Goal: Task Accomplishment & Management: Complete application form

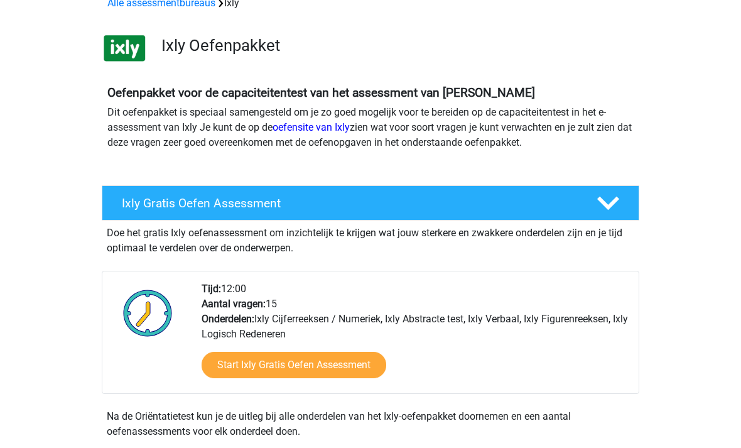
scroll to position [70, 0]
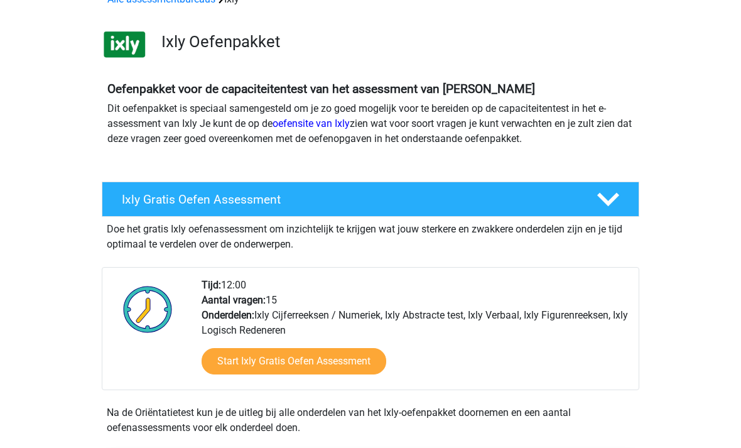
click at [242, 355] on link "Start Ixly Gratis Oefen Assessment" at bounding box center [294, 361] width 185 height 26
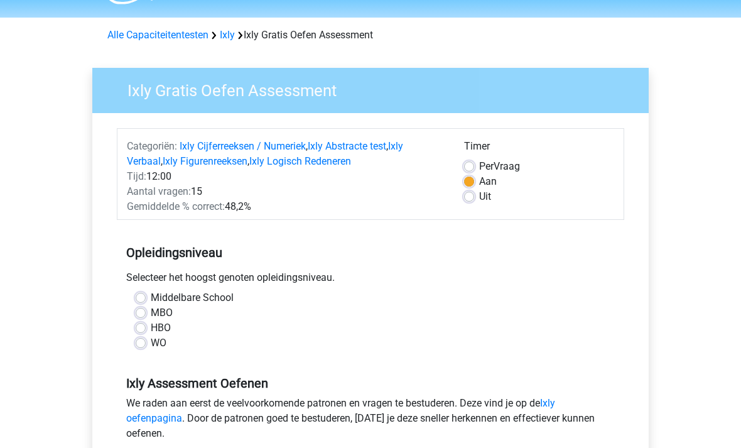
scroll to position [49, 0]
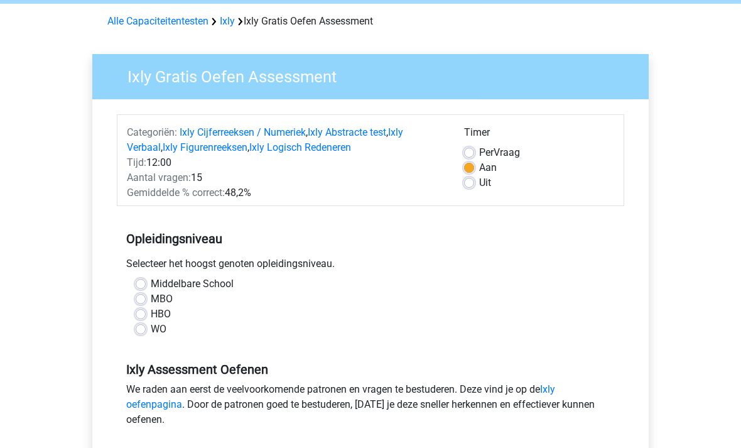
click at [151, 301] on label "MBO" at bounding box center [162, 298] width 22 height 15
click at [140, 301] on input "MBO" at bounding box center [141, 297] width 10 height 13
radio input "true"
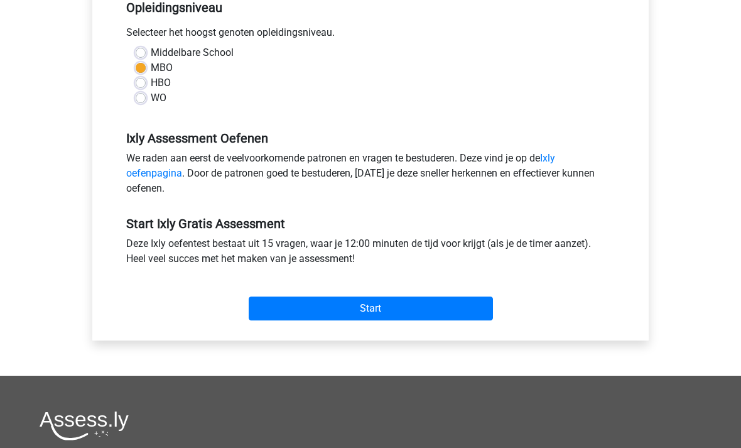
scroll to position [277, 0]
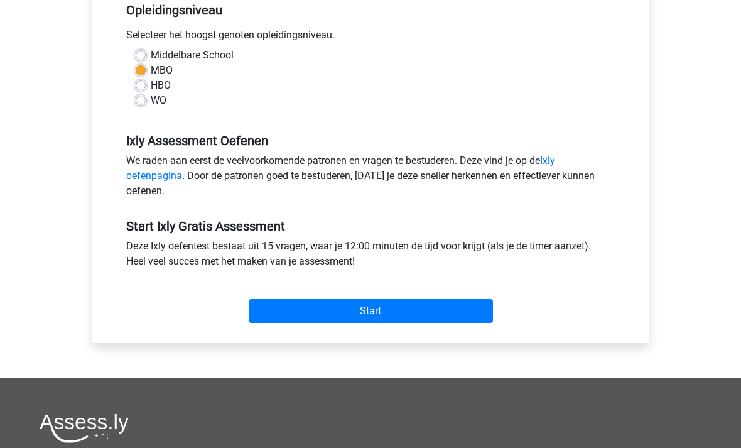
click at [374, 310] on input "Start" at bounding box center [371, 311] width 244 height 24
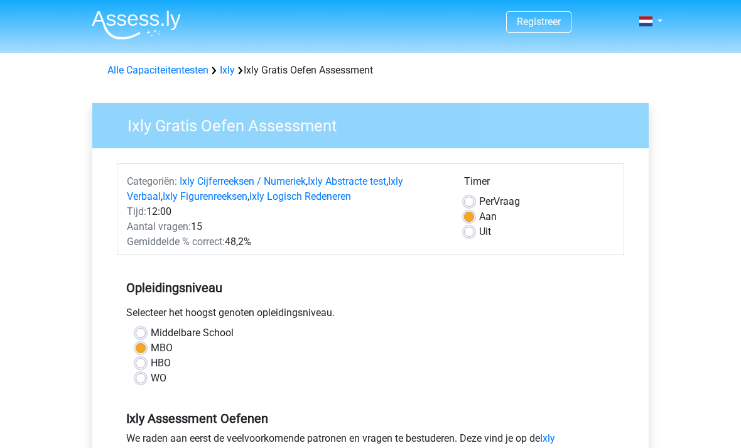
scroll to position [318, 0]
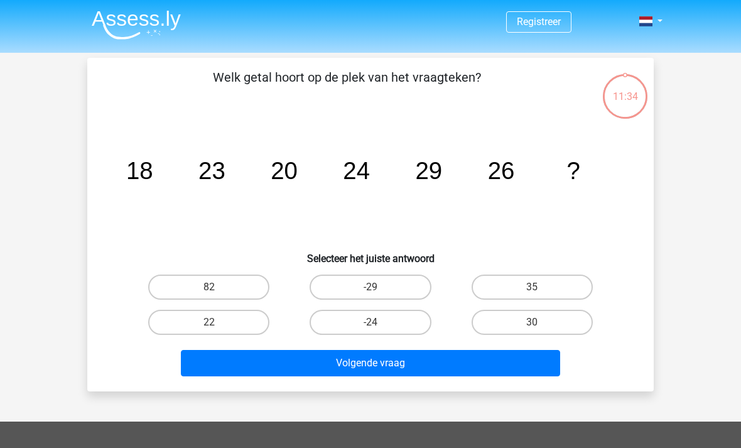
click at [200, 321] on label "22" at bounding box center [208, 322] width 121 height 25
click at [209, 322] on input "22" at bounding box center [213, 326] width 8 height 8
radio input "true"
click at [359, 367] on button "Volgende vraag" at bounding box center [371, 363] width 380 height 26
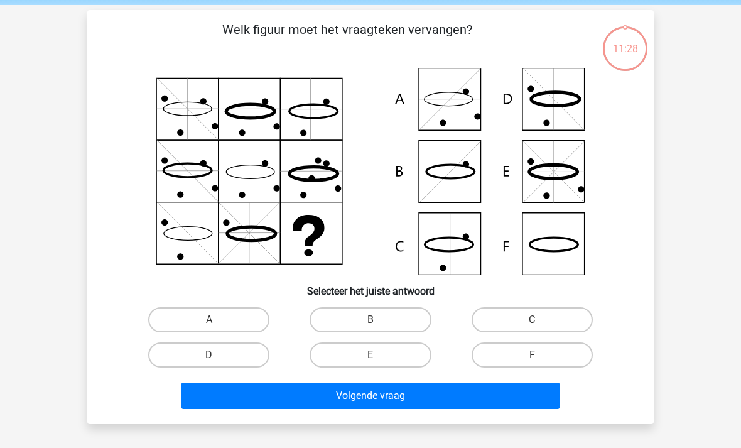
scroll to position [58, 0]
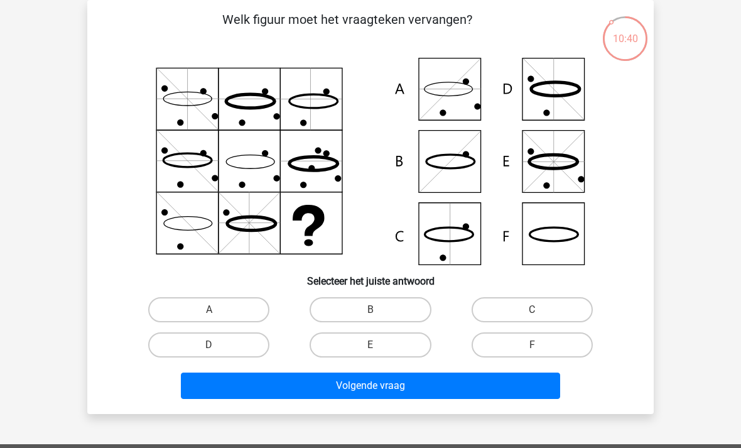
click at [448, 94] on icon at bounding box center [370, 161] width 506 height 207
click at [545, 233] on icon at bounding box center [370, 161] width 506 height 207
click at [556, 241] on icon at bounding box center [553, 234] width 48 height 14
click at [566, 345] on label "F" at bounding box center [531, 344] width 121 height 25
click at [540, 345] on input "F" at bounding box center [536, 349] width 8 height 8
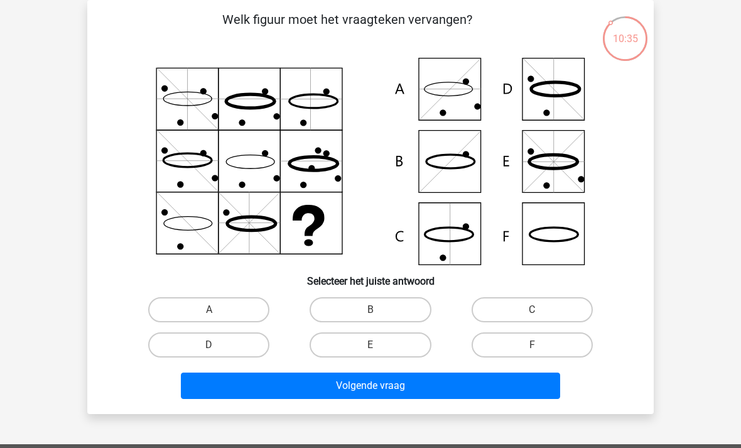
radio input "true"
click at [485, 393] on button "Volgende vraag" at bounding box center [371, 385] width 380 height 26
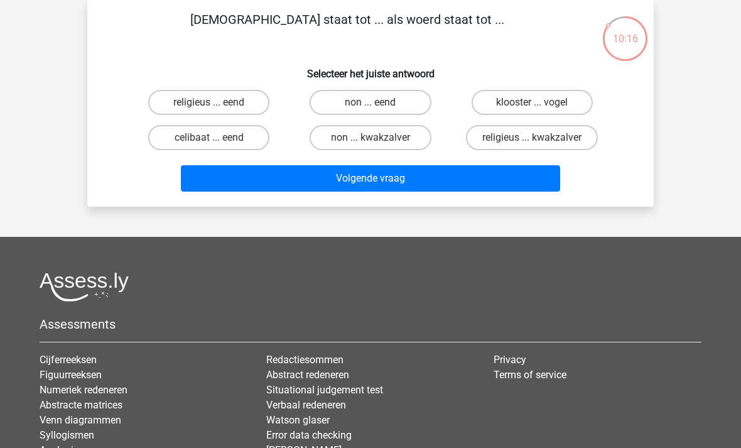
click at [195, 138] on label "celibaat ... eend" at bounding box center [208, 137] width 121 height 25
click at [209, 138] on input "celibaat ... eend" at bounding box center [213, 141] width 8 height 8
radio input "true"
click at [346, 180] on button "Volgende vraag" at bounding box center [371, 178] width 380 height 26
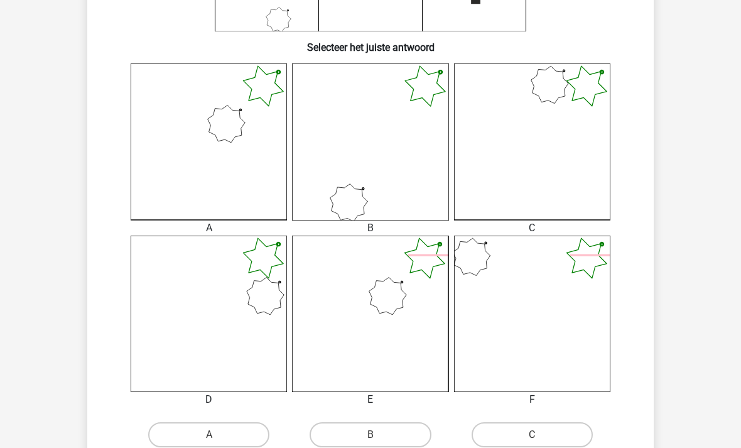
scroll to position [295, 0]
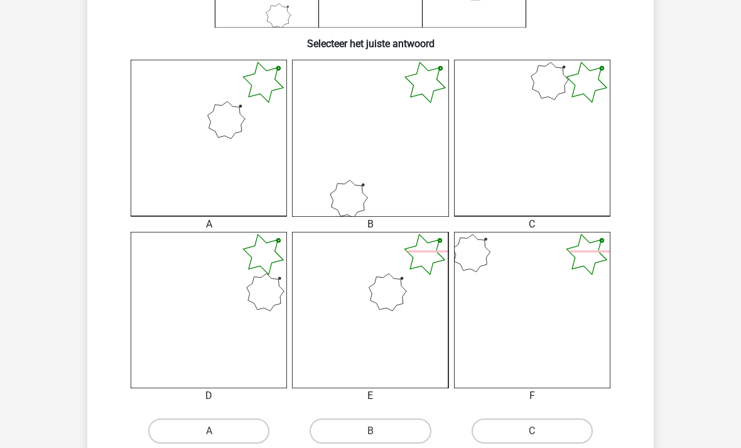
click at [196, 431] on label "A" at bounding box center [208, 430] width 121 height 25
click at [209, 431] on input "A" at bounding box center [213, 435] width 8 height 8
radio input "true"
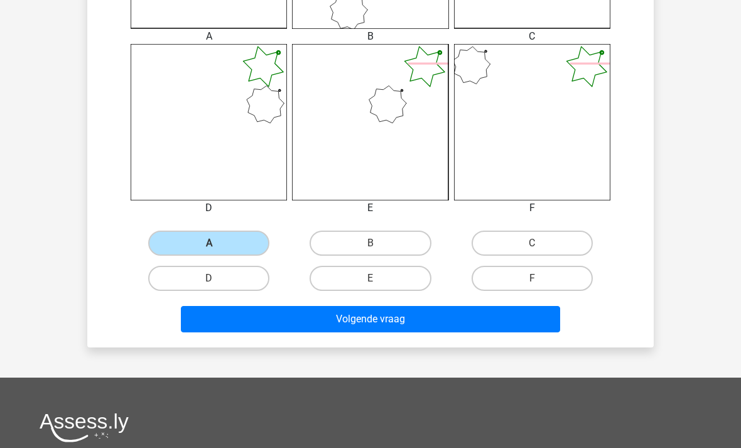
scroll to position [483, 0]
click at [360, 321] on button "Volgende vraag" at bounding box center [371, 319] width 380 height 26
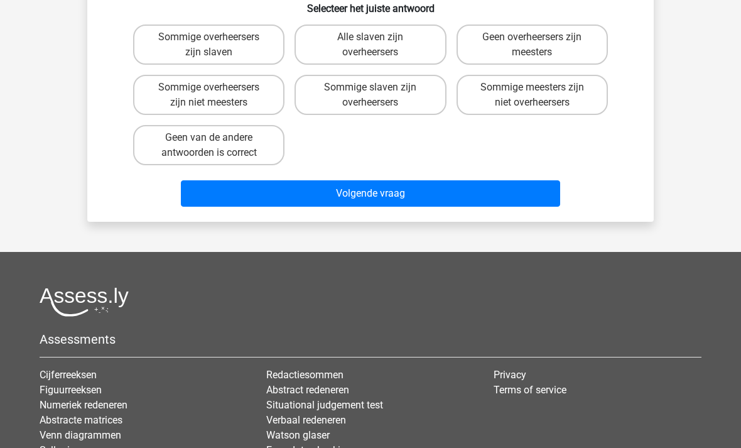
scroll to position [58, 0]
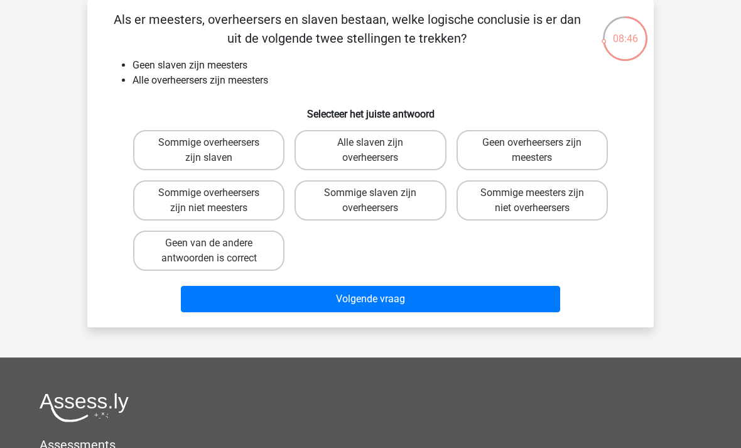
click at [521, 149] on label "Geen overheersers zijn meesters" at bounding box center [531, 150] width 151 height 40
click at [532, 149] on input "Geen overheersers zijn meesters" at bounding box center [536, 147] width 8 height 8
radio input "true"
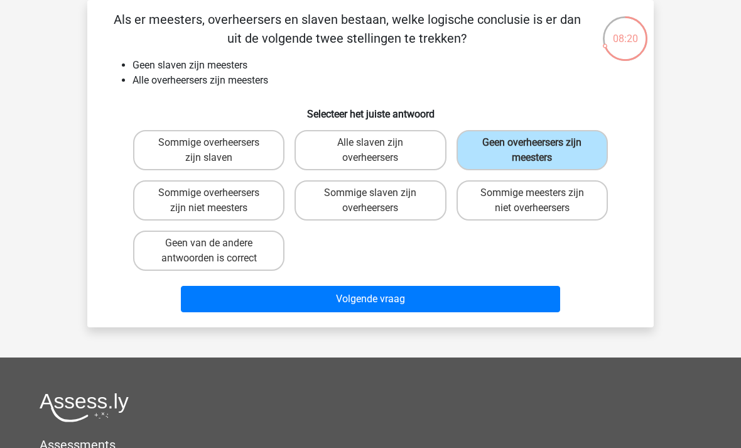
click at [527, 203] on label "Sommige meesters zijn niet overheersers" at bounding box center [531, 200] width 151 height 40
click at [532, 201] on input "Sommige meesters zijn niet overheersers" at bounding box center [536, 197] width 8 height 8
radio input "true"
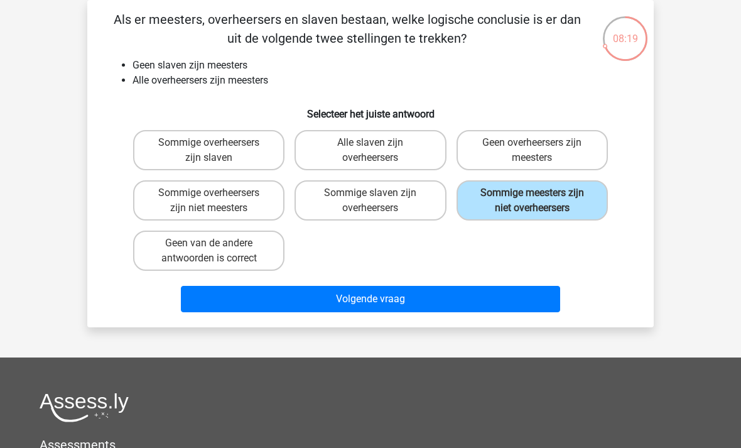
click at [360, 300] on button "Volgende vraag" at bounding box center [371, 299] width 380 height 26
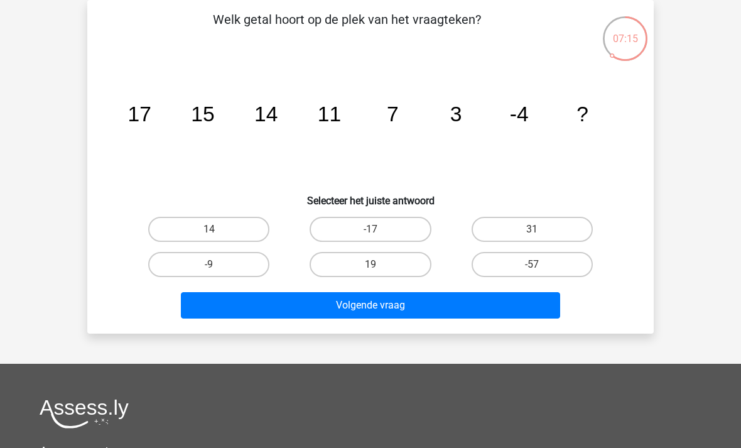
click at [210, 267] on input "-9" at bounding box center [213, 268] width 8 height 8
radio input "true"
click at [363, 309] on button "Volgende vraag" at bounding box center [371, 305] width 380 height 26
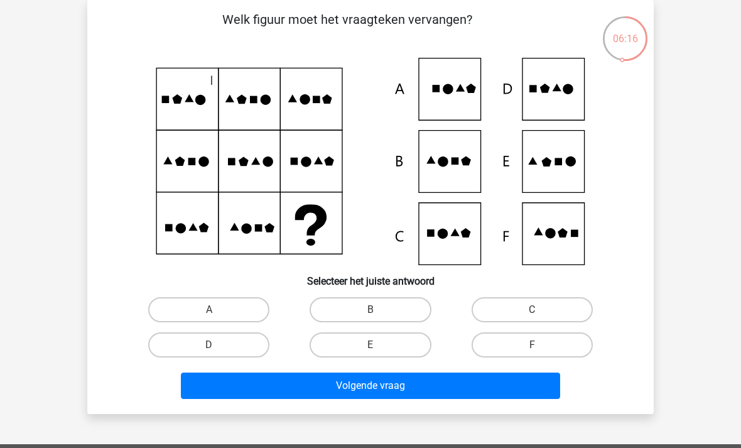
click at [443, 164] on icon at bounding box center [443, 161] width 10 height 10
click at [380, 304] on label "B" at bounding box center [370, 309] width 121 height 25
click at [379, 310] on input "B" at bounding box center [374, 314] width 8 height 8
radio input "true"
click at [368, 389] on button "Volgende vraag" at bounding box center [371, 385] width 380 height 26
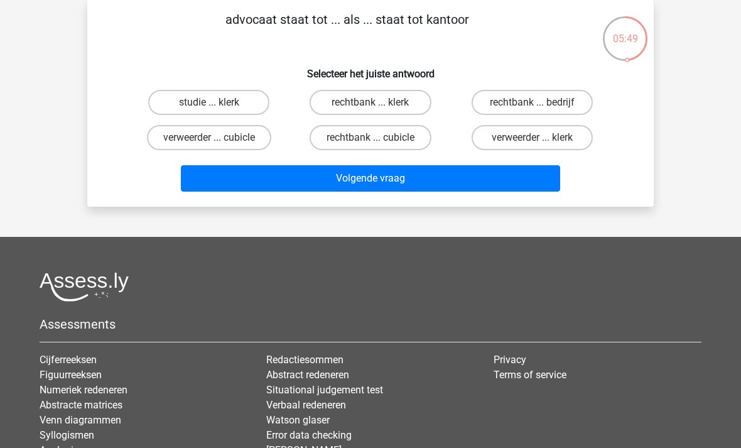
click at [552, 99] on label "rechtbank ... bedrijf" at bounding box center [531, 102] width 121 height 25
click at [540, 102] on input "rechtbank ... bedrijf" at bounding box center [536, 106] width 8 height 8
radio input "true"
click at [358, 101] on label "rechtbank ... klerk" at bounding box center [370, 102] width 121 height 25
click at [370, 102] on input "rechtbank ... klerk" at bounding box center [374, 106] width 8 height 8
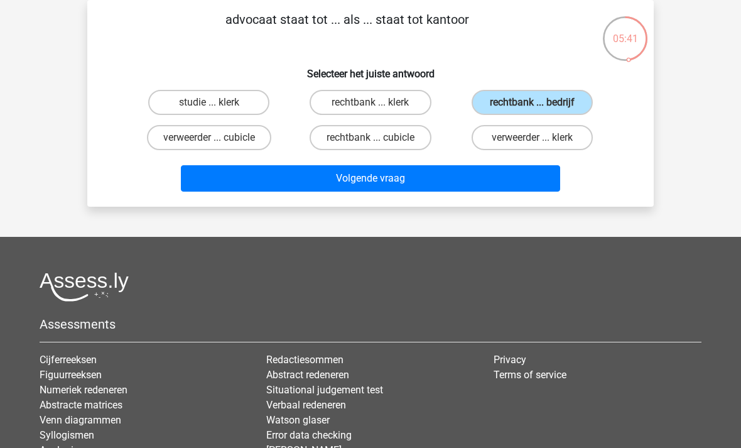
radio input "true"
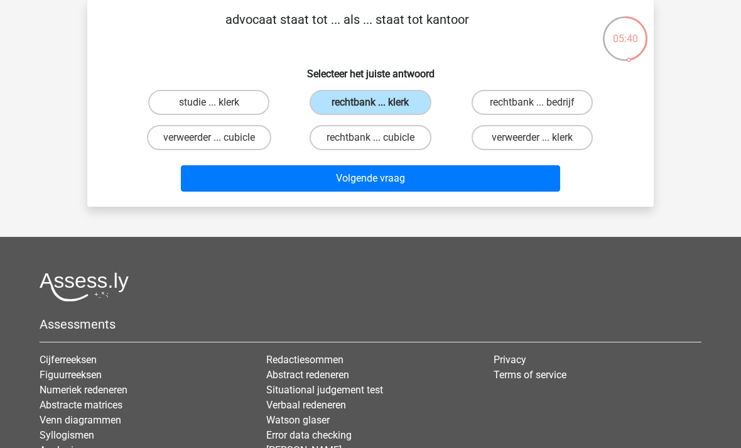
click at [335, 176] on button "Volgende vraag" at bounding box center [371, 178] width 380 height 26
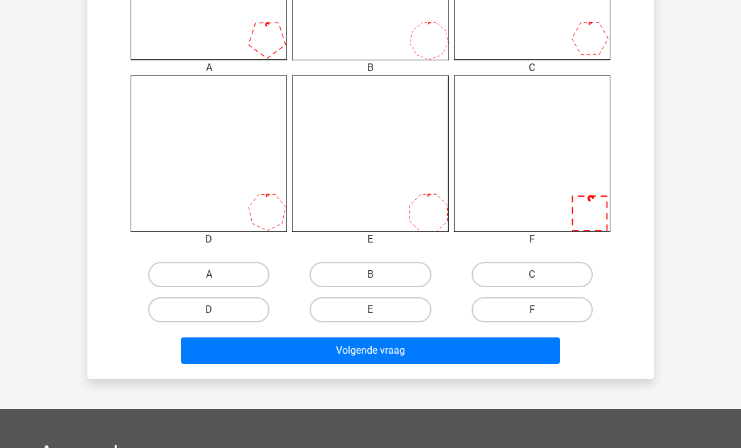
scroll to position [451, 0]
click at [517, 310] on label "F" at bounding box center [531, 309] width 121 height 25
click at [532, 310] on input "F" at bounding box center [536, 314] width 8 height 8
radio input "true"
click at [375, 356] on button "Volgende vraag" at bounding box center [371, 350] width 380 height 26
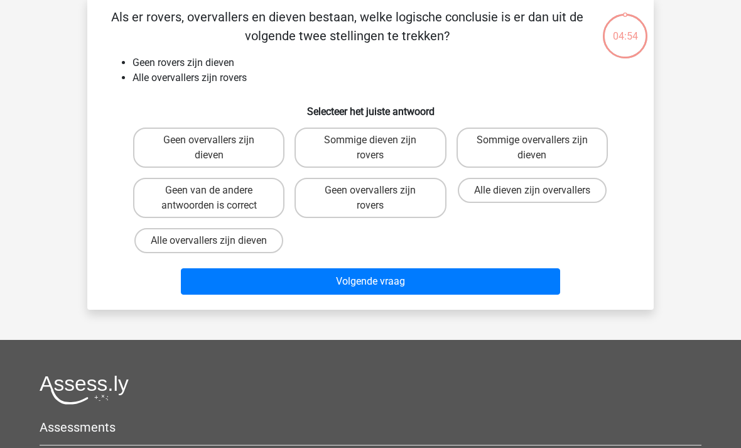
scroll to position [58, 0]
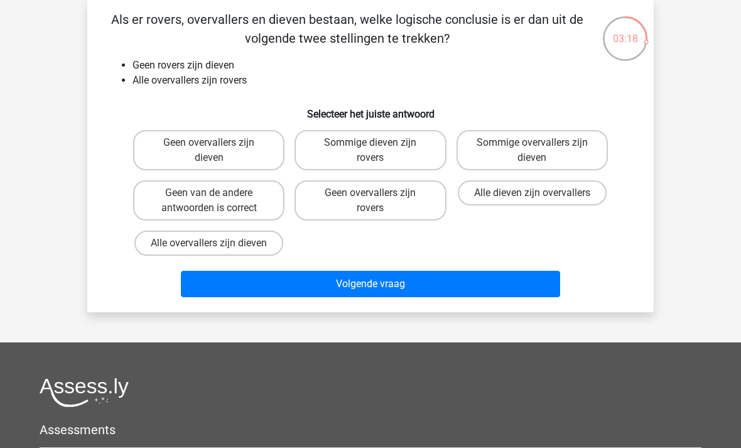
click at [583, 134] on label "Sommige overvallers zijn dieven" at bounding box center [531, 150] width 151 height 40
click at [540, 143] on input "Sommige overvallers zijn dieven" at bounding box center [536, 147] width 8 height 8
radio input "true"
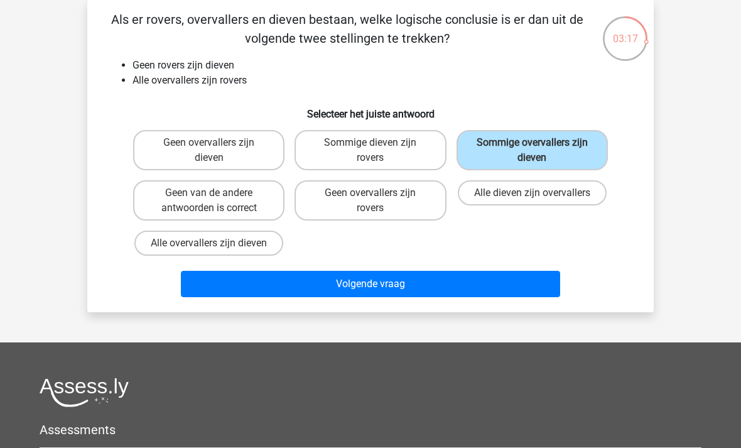
click at [359, 294] on button "Volgende vraag" at bounding box center [371, 284] width 380 height 26
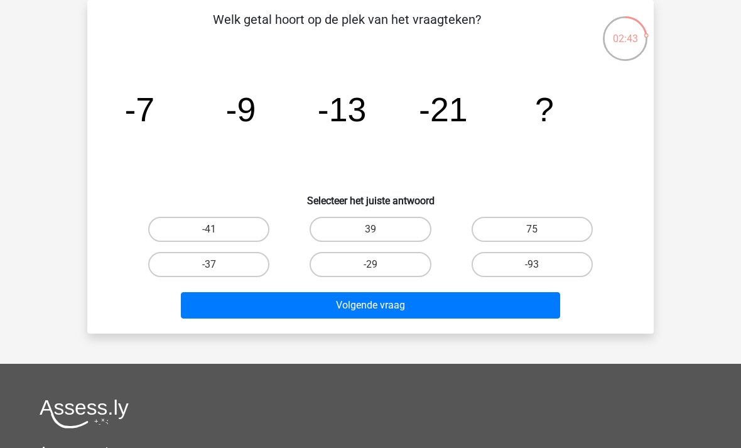
click at [202, 261] on label "-37" at bounding box center [208, 264] width 121 height 25
click at [209, 264] on input "-37" at bounding box center [213, 268] width 8 height 8
radio input "true"
click at [354, 300] on button "Volgende vraag" at bounding box center [371, 305] width 380 height 26
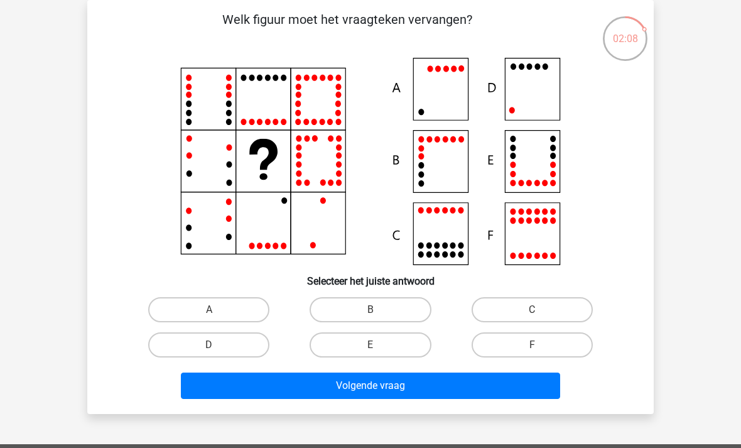
click at [200, 347] on label "D" at bounding box center [208, 344] width 121 height 25
click at [209, 347] on input "D" at bounding box center [213, 349] width 8 height 8
radio input "true"
click at [345, 385] on button "Volgende vraag" at bounding box center [371, 385] width 380 height 26
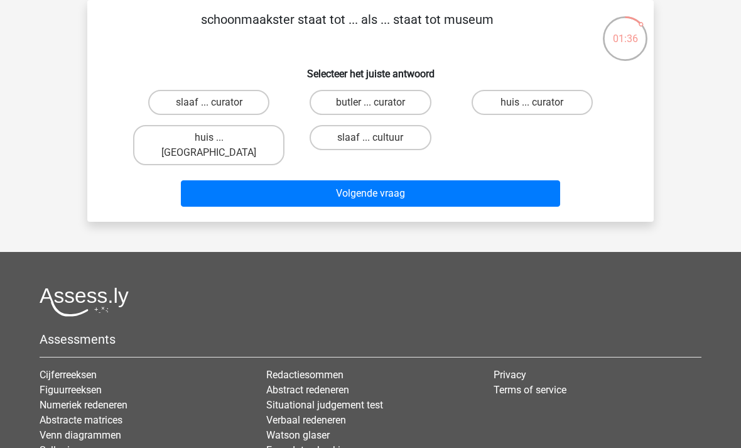
click at [353, 109] on label "butler ... curator" at bounding box center [370, 102] width 121 height 25
click at [370, 109] on input "butler ... curator" at bounding box center [374, 106] width 8 height 8
radio input "true"
click at [315, 180] on button "Volgende vraag" at bounding box center [371, 193] width 380 height 26
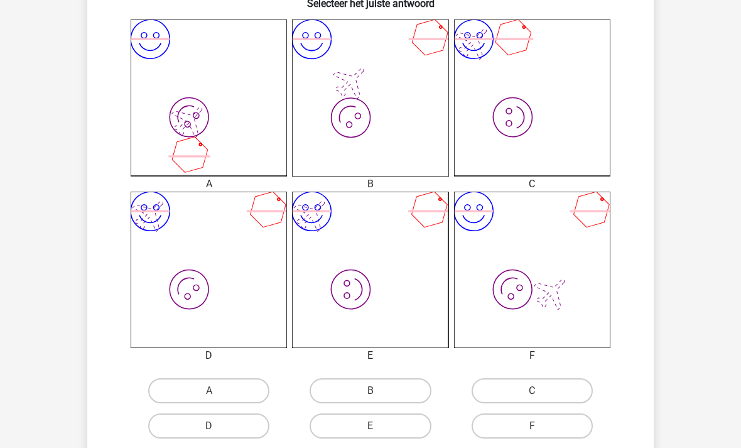
scroll to position [337, 0]
click at [203, 385] on label "A" at bounding box center [208, 388] width 121 height 25
click at [209, 389] on input "A" at bounding box center [213, 393] width 8 height 8
radio input "true"
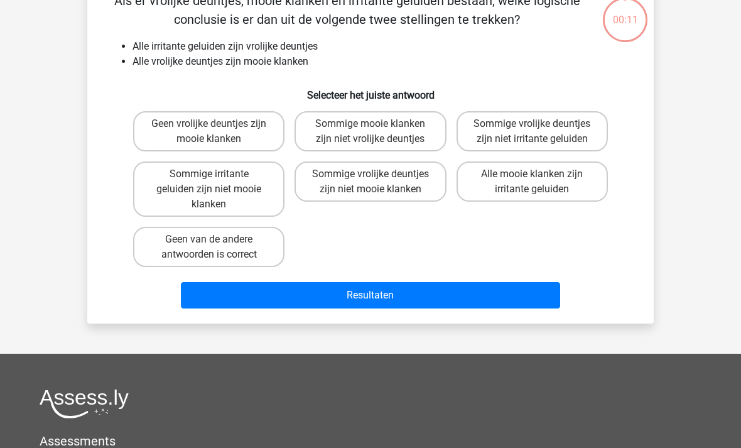
scroll to position [58, 0]
